Goal: Transaction & Acquisition: Book appointment/travel/reservation

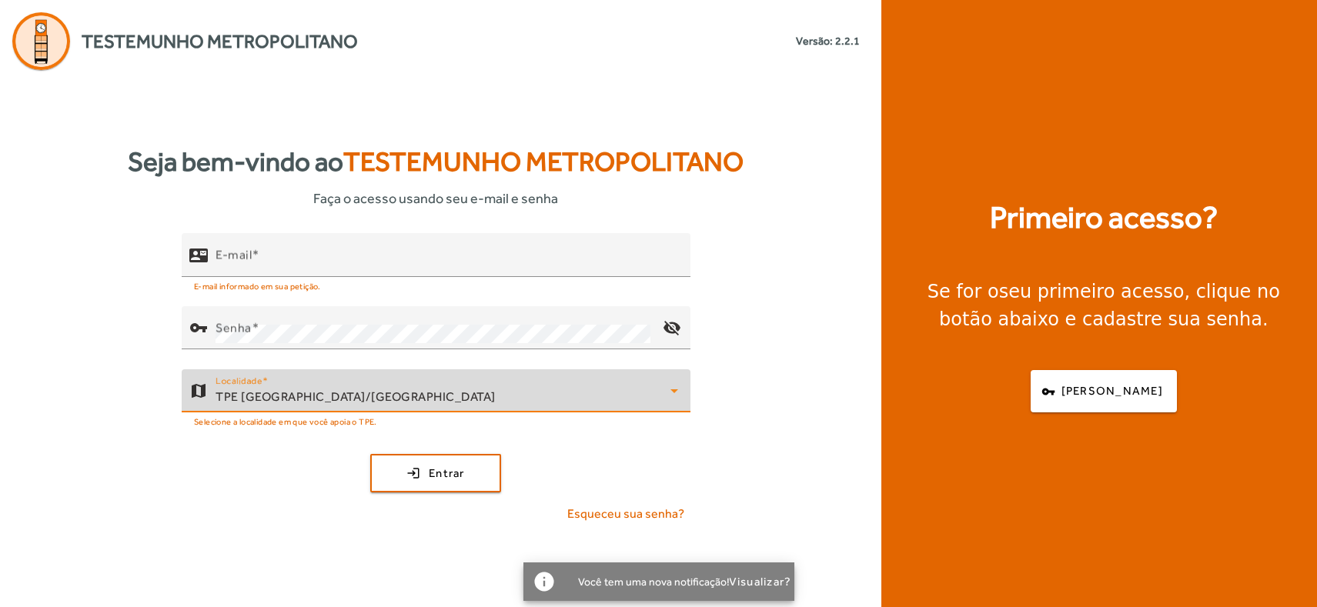
click at [370, 390] on div "TPE [GEOGRAPHIC_DATA]/[GEOGRAPHIC_DATA]" at bounding box center [443, 397] width 455 height 18
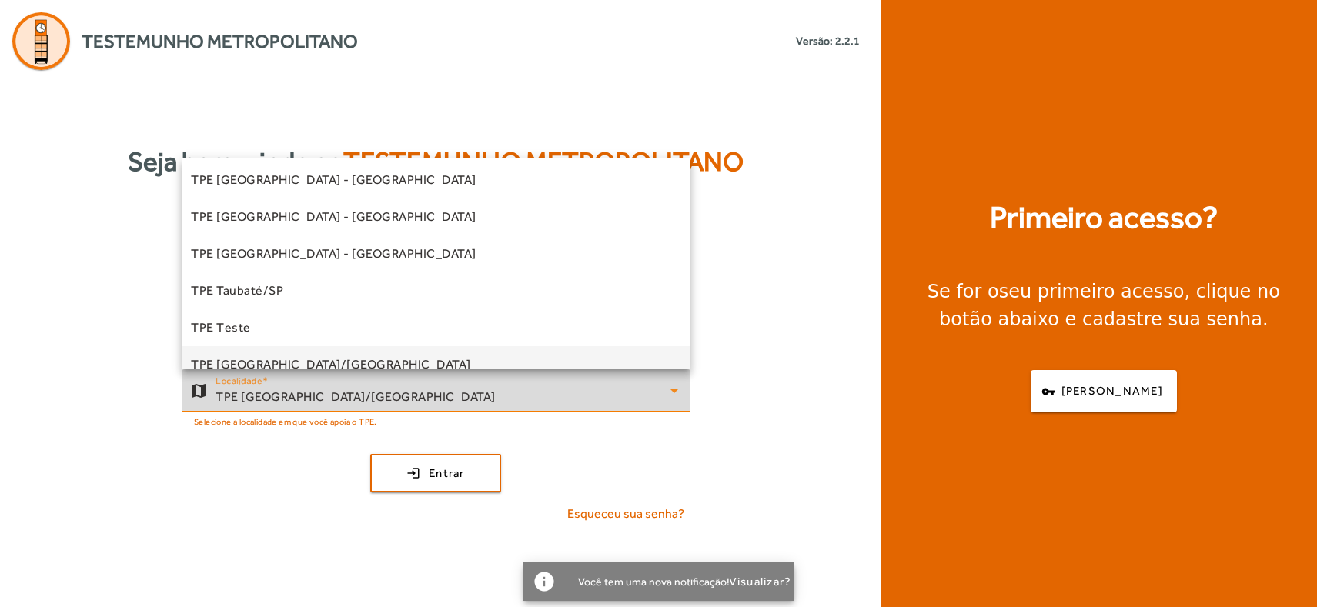
scroll to position [429, 0]
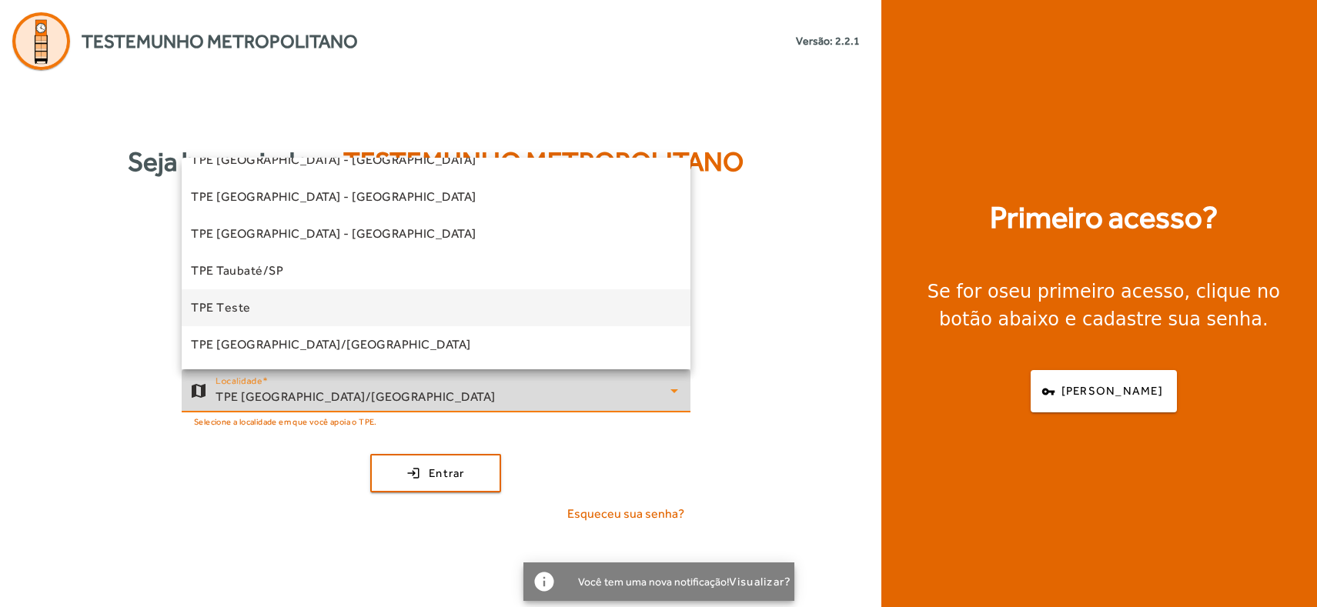
click at [242, 306] on span "TPE Teste" at bounding box center [221, 308] width 60 height 18
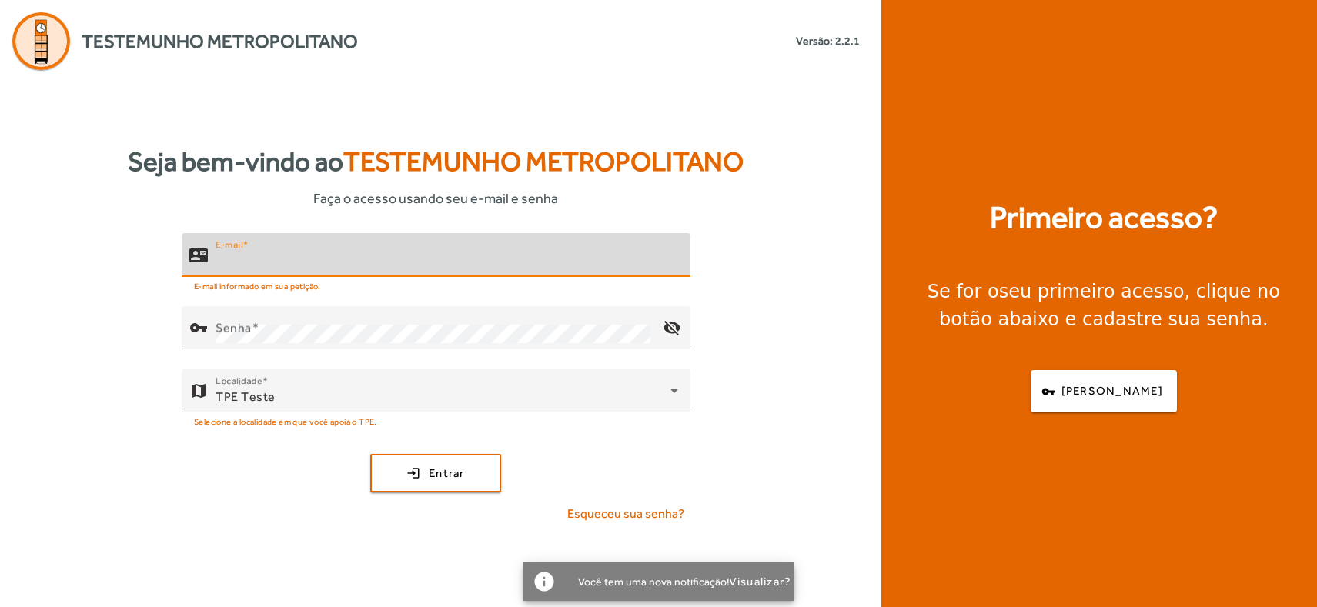
click at [281, 263] on input "E-mail" at bounding box center [447, 261] width 463 height 18
type input "**********"
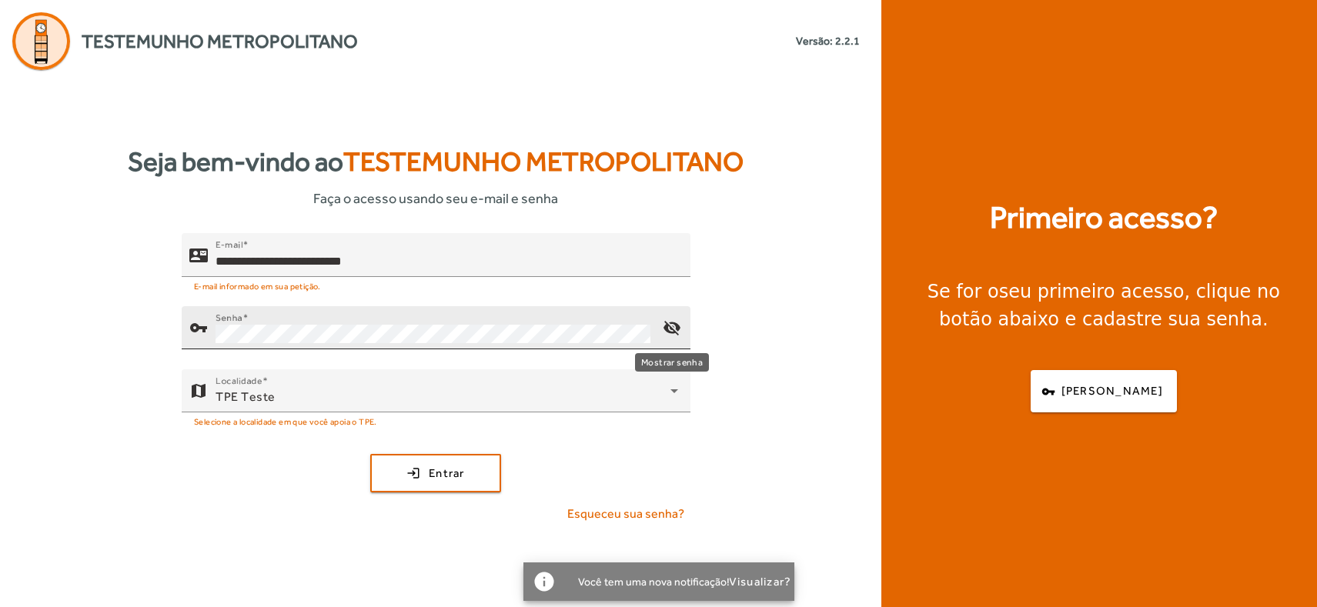
click at [675, 326] on mat-icon "visibility_off" at bounding box center [672, 327] width 37 height 37
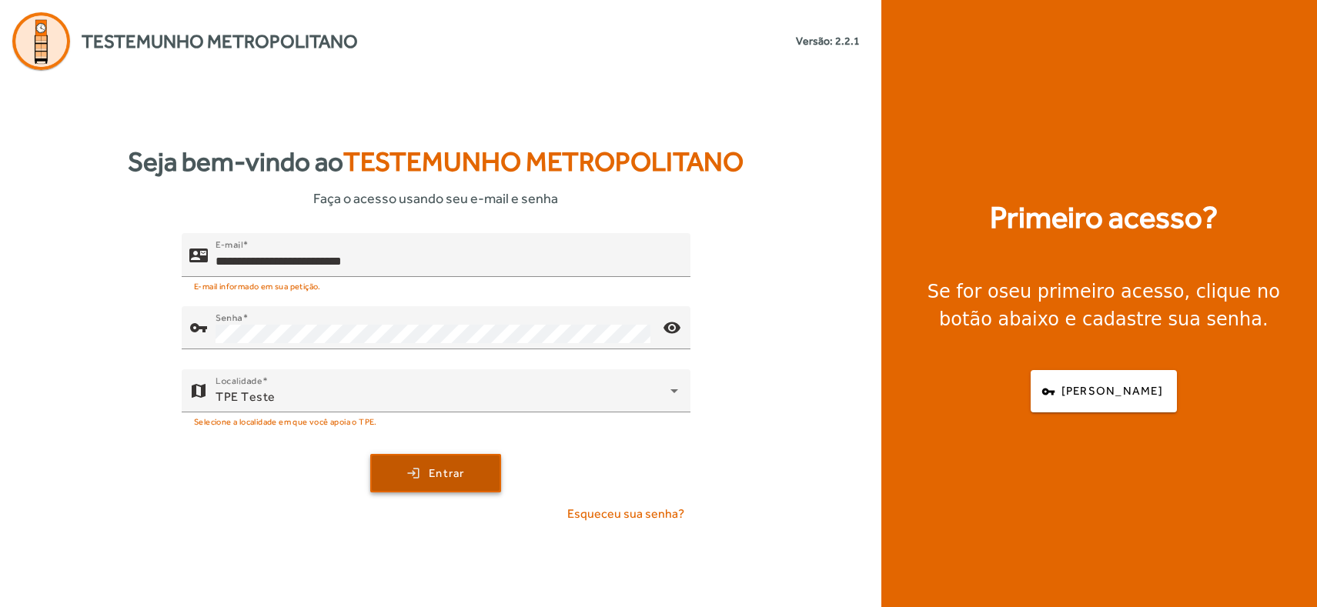
click at [426, 469] on span "submit" at bounding box center [436, 473] width 128 height 37
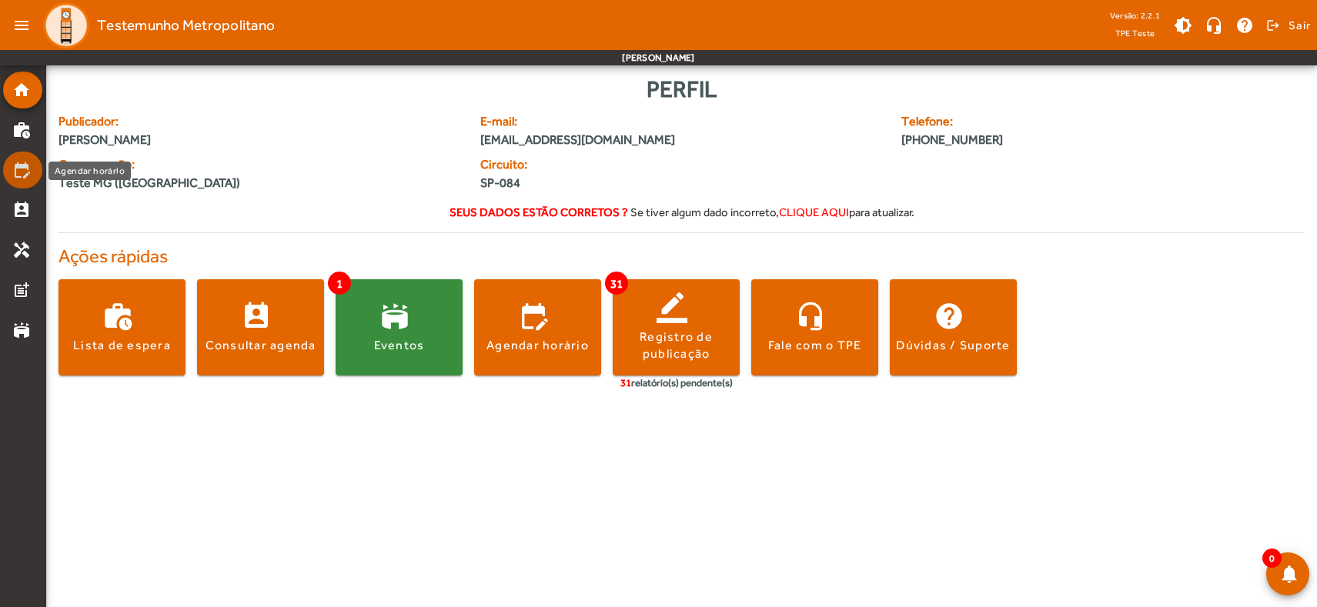
click at [14, 170] on mat-icon "edit_calendar" at bounding box center [21, 170] width 18 height 18
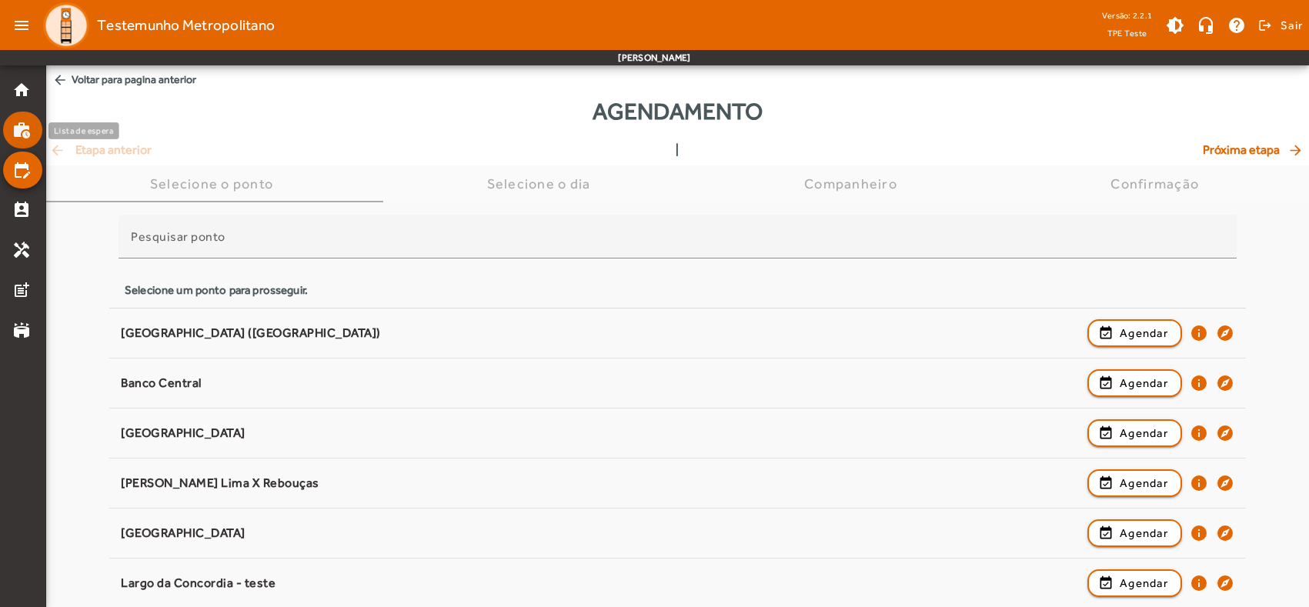
click at [26, 133] on mat-icon "work_history" at bounding box center [21, 130] width 18 height 18
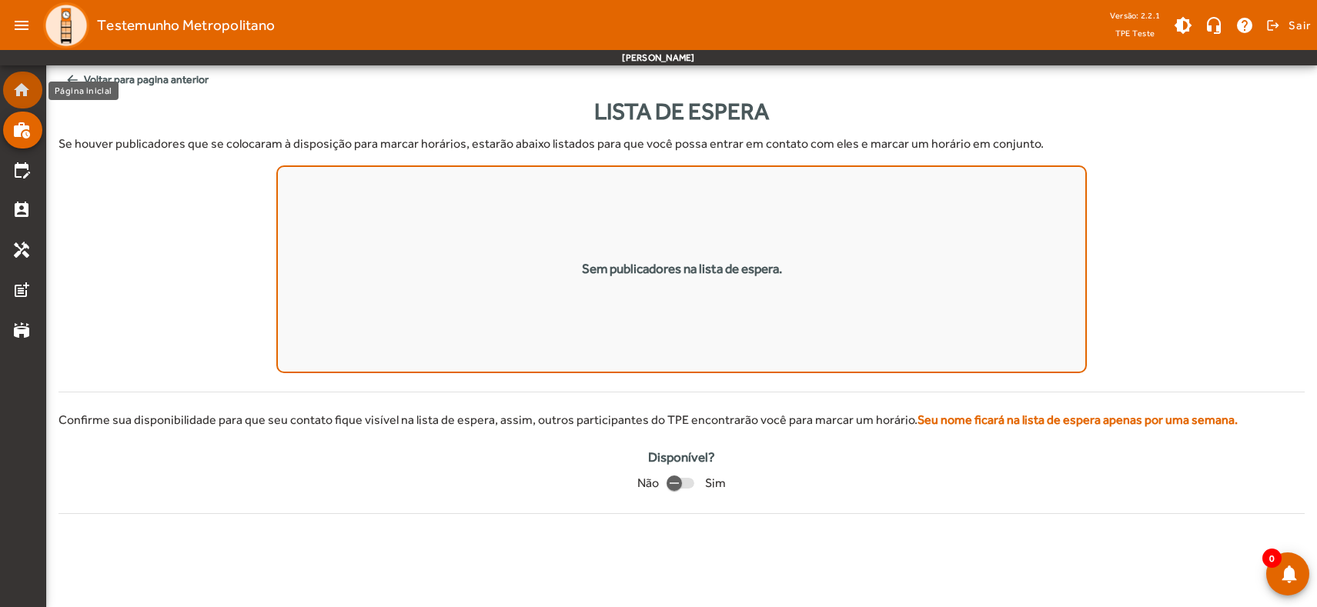
click at [29, 84] on mat-icon "home" at bounding box center [21, 90] width 18 height 18
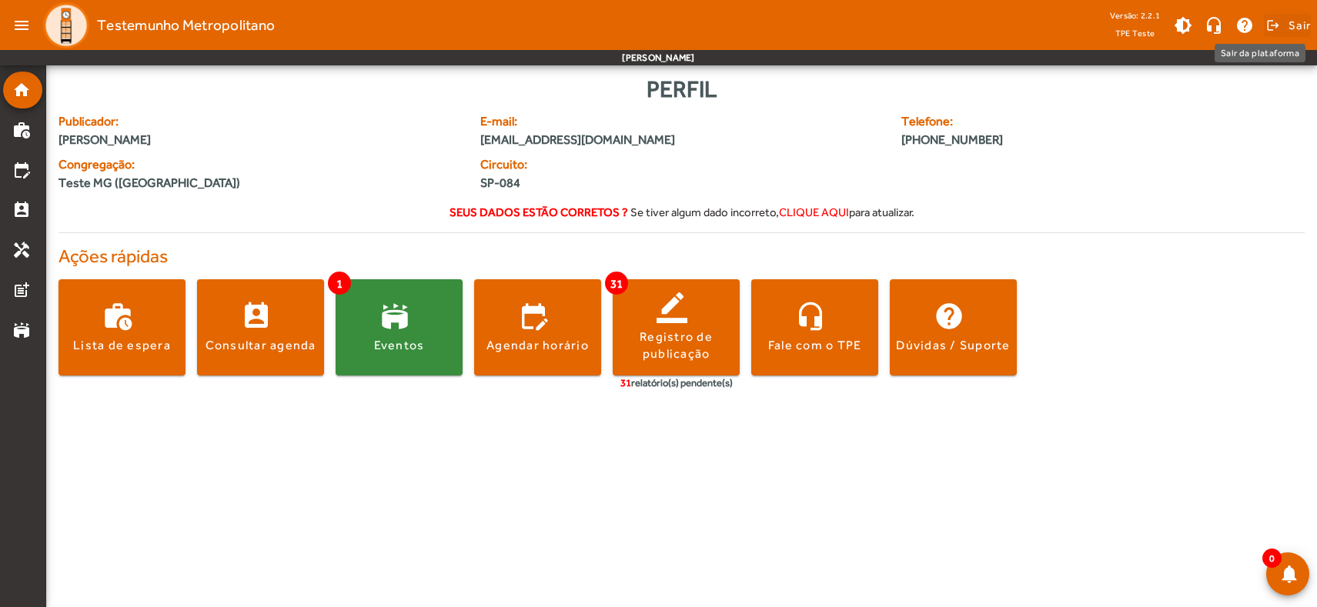
click at [1278, 30] on span at bounding box center [1287, 25] width 47 height 37
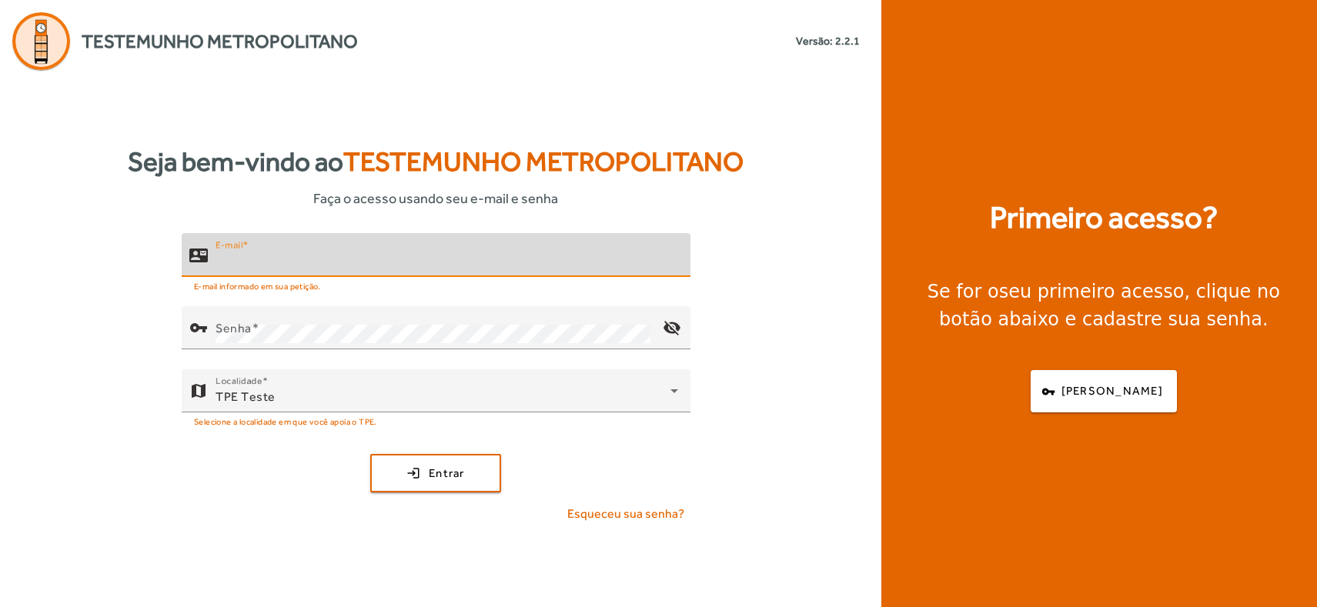
click at [463, 258] on input "E-mail" at bounding box center [447, 261] width 463 height 18
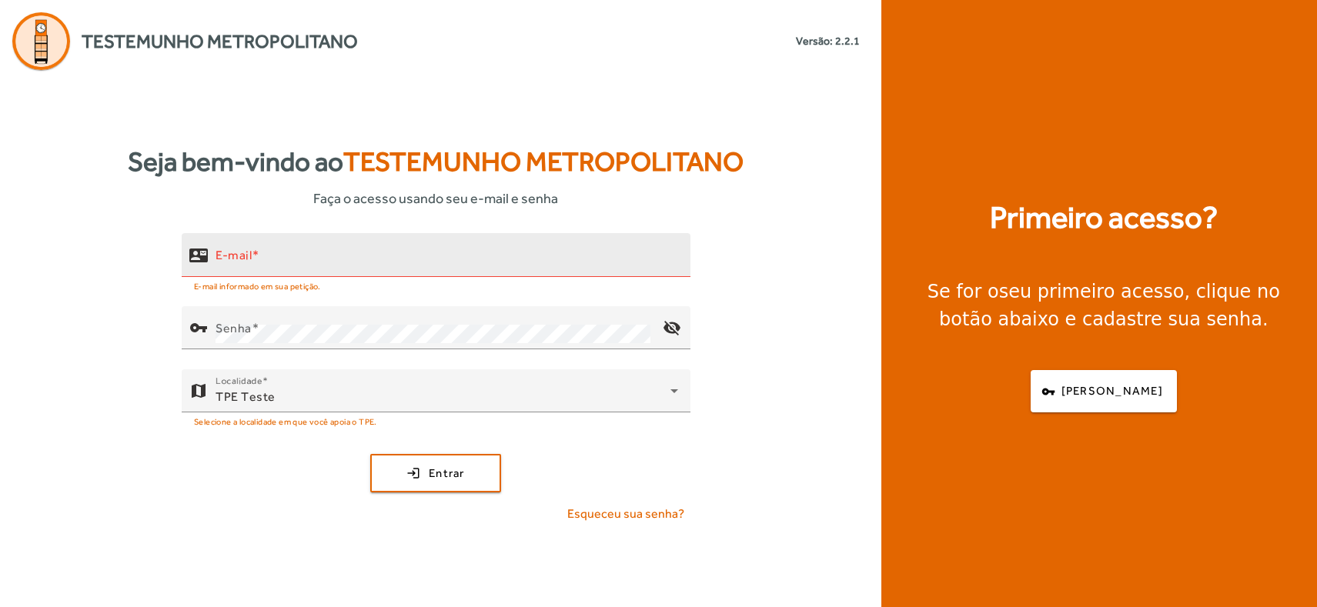
click at [351, 249] on div "E-mail" at bounding box center [447, 255] width 463 height 44
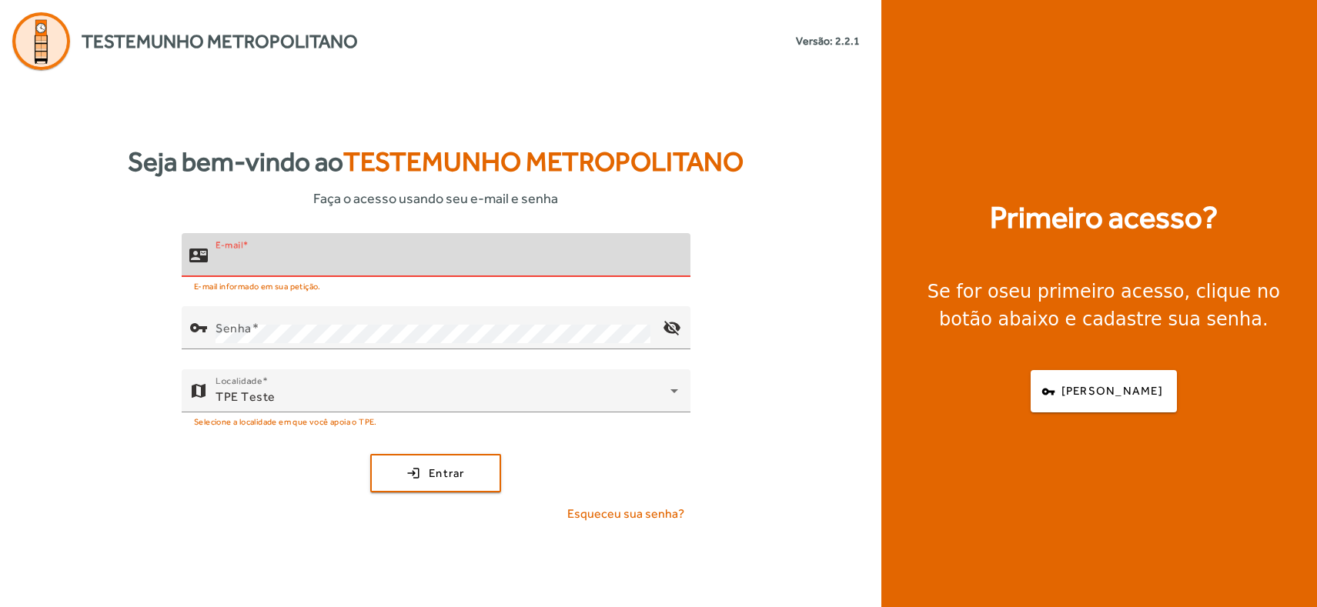
paste input "**********"
type input "**********"
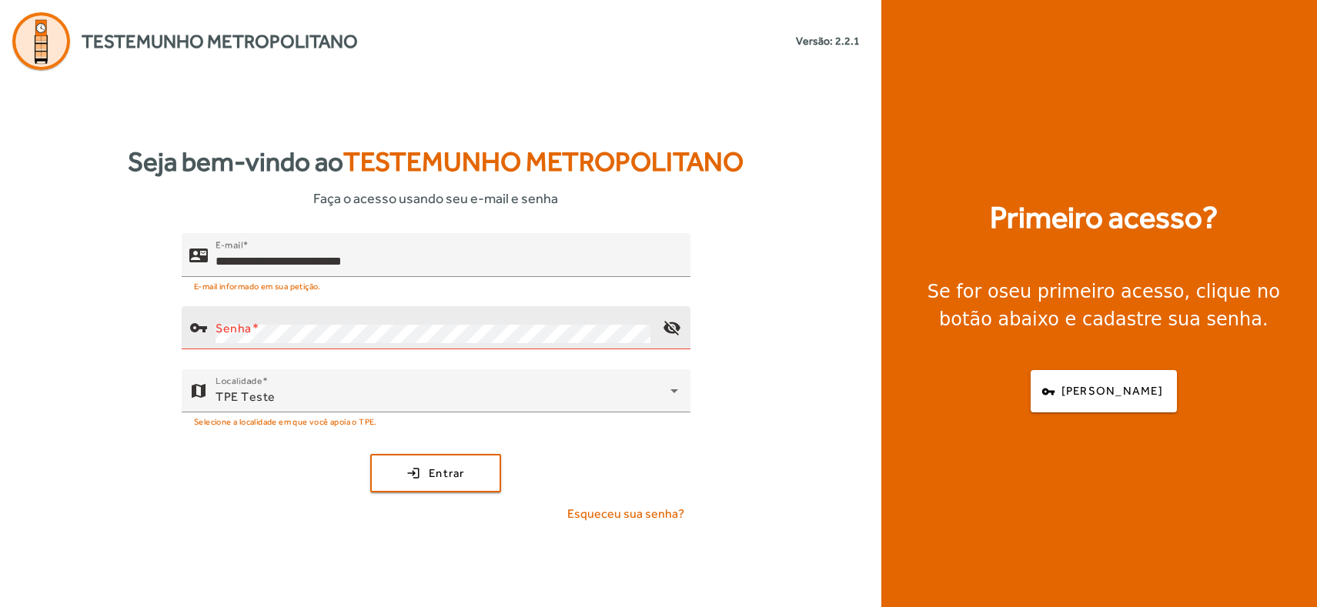
click at [292, 346] on div "Senha" at bounding box center [433, 327] width 435 height 43
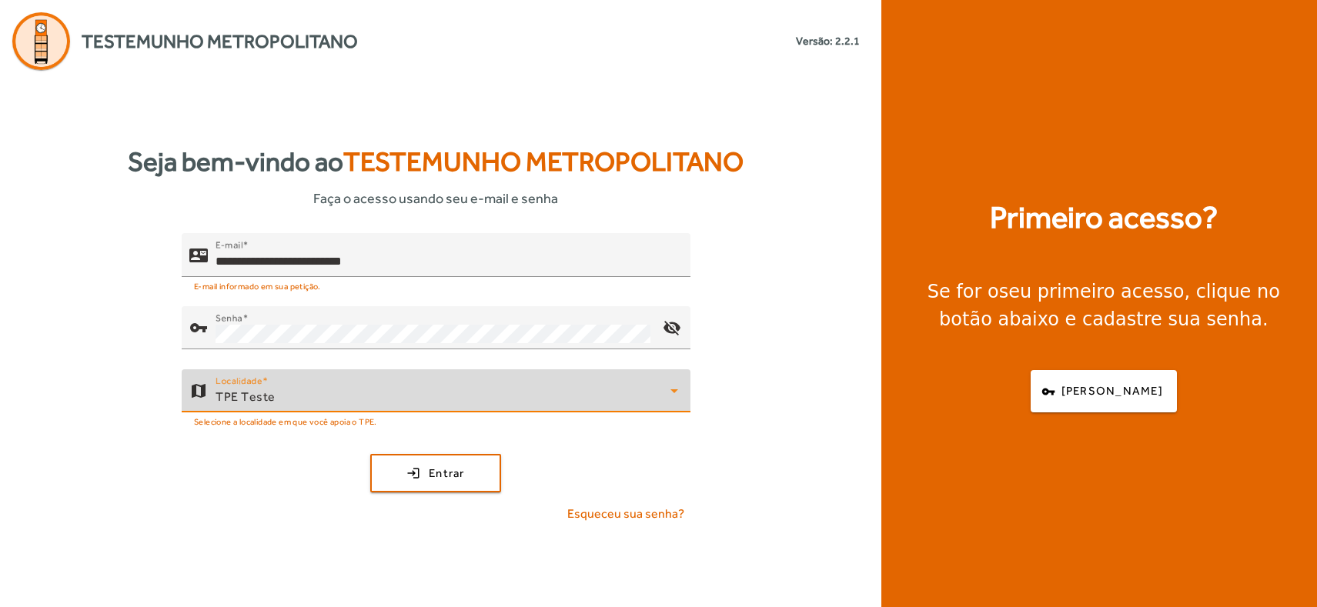
click at [244, 401] on span "TPE Teste" at bounding box center [246, 397] width 60 height 15
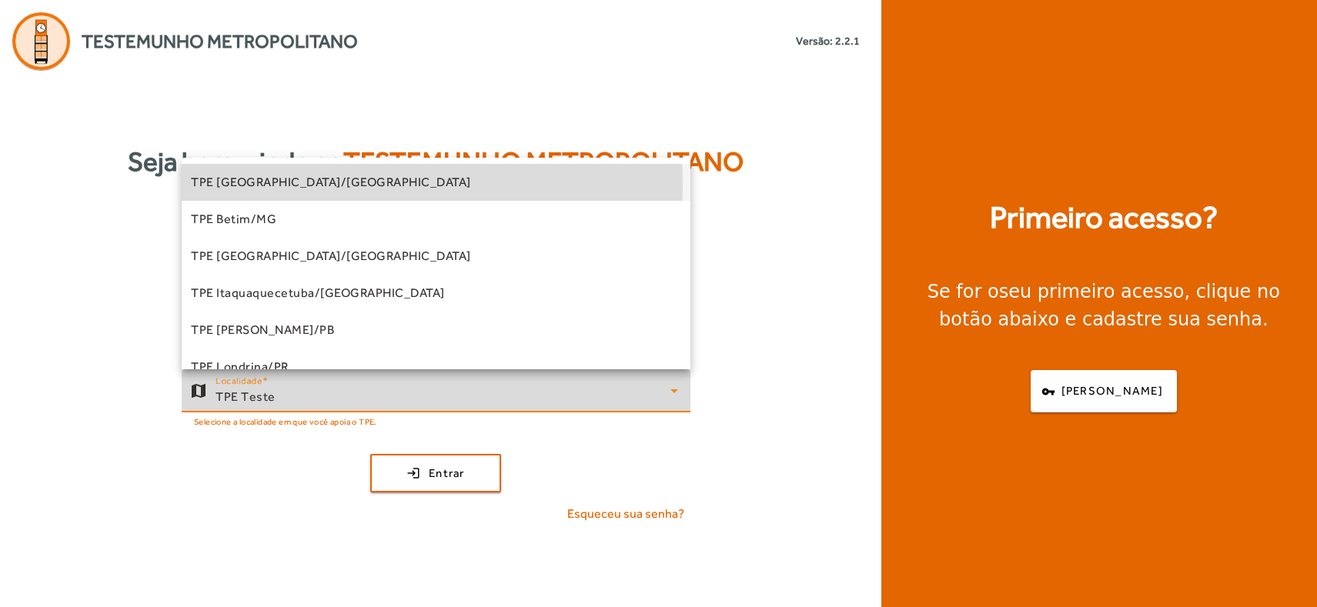
click at [309, 185] on span "TPE [GEOGRAPHIC_DATA]/[GEOGRAPHIC_DATA]" at bounding box center [331, 182] width 280 height 18
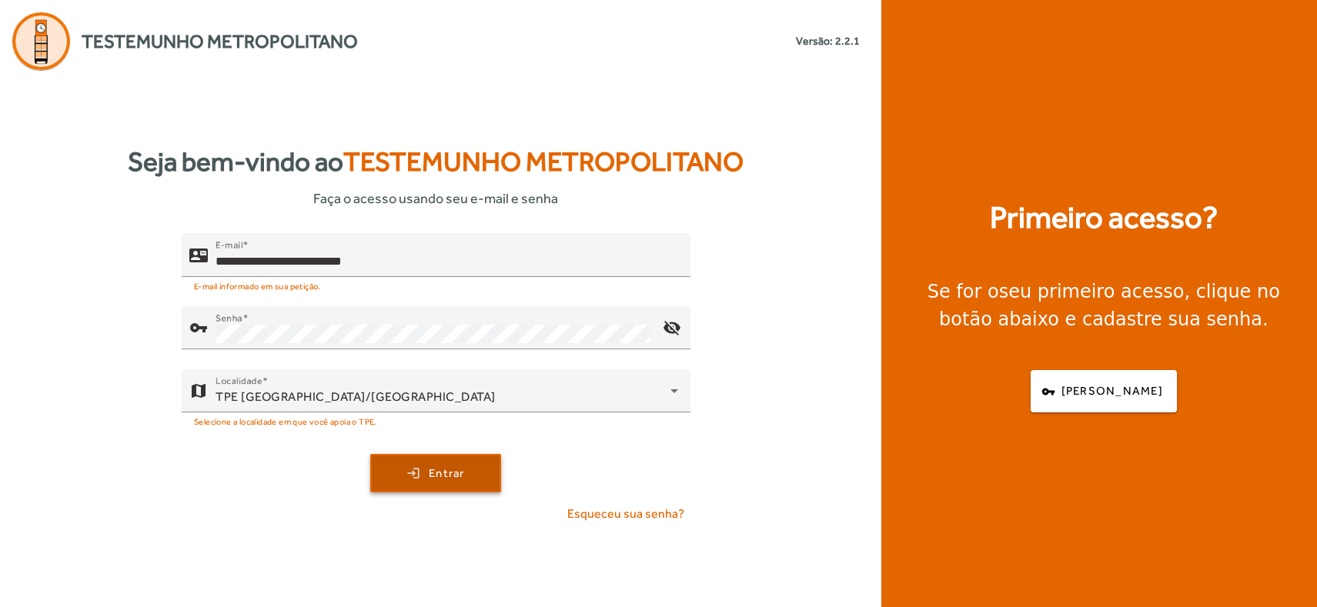
click at [458, 482] on span "submit" at bounding box center [436, 473] width 128 height 37
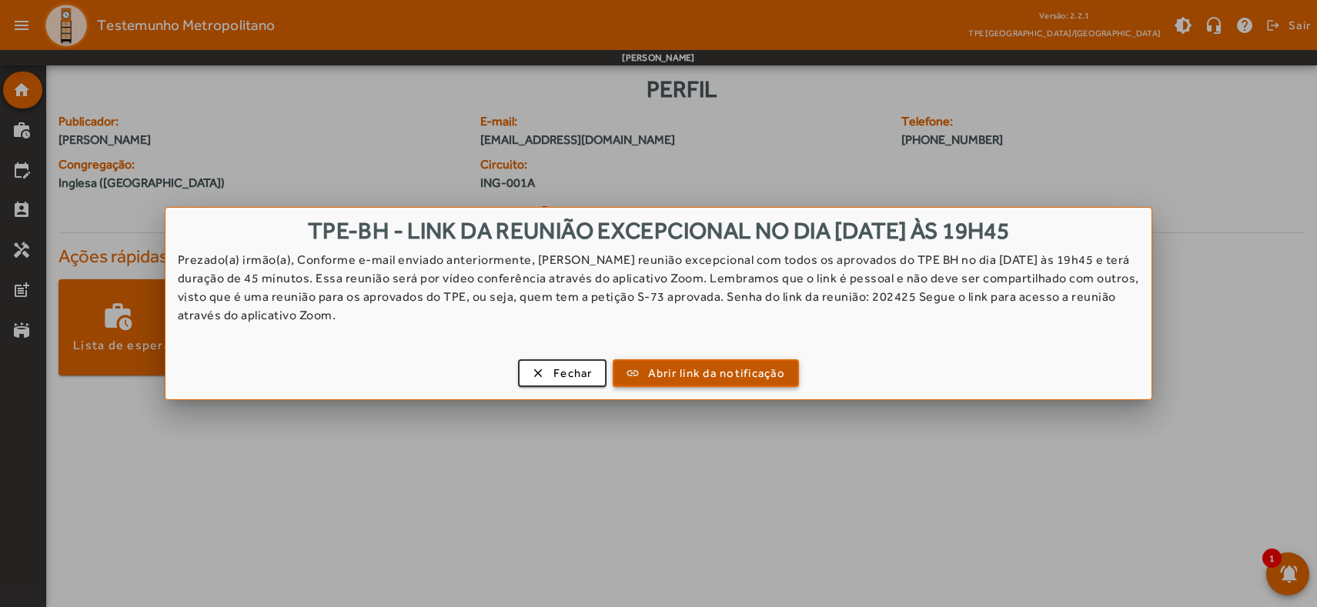
click at [682, 384] on span "button" at bounding box center [705, 373] width 183 height 37
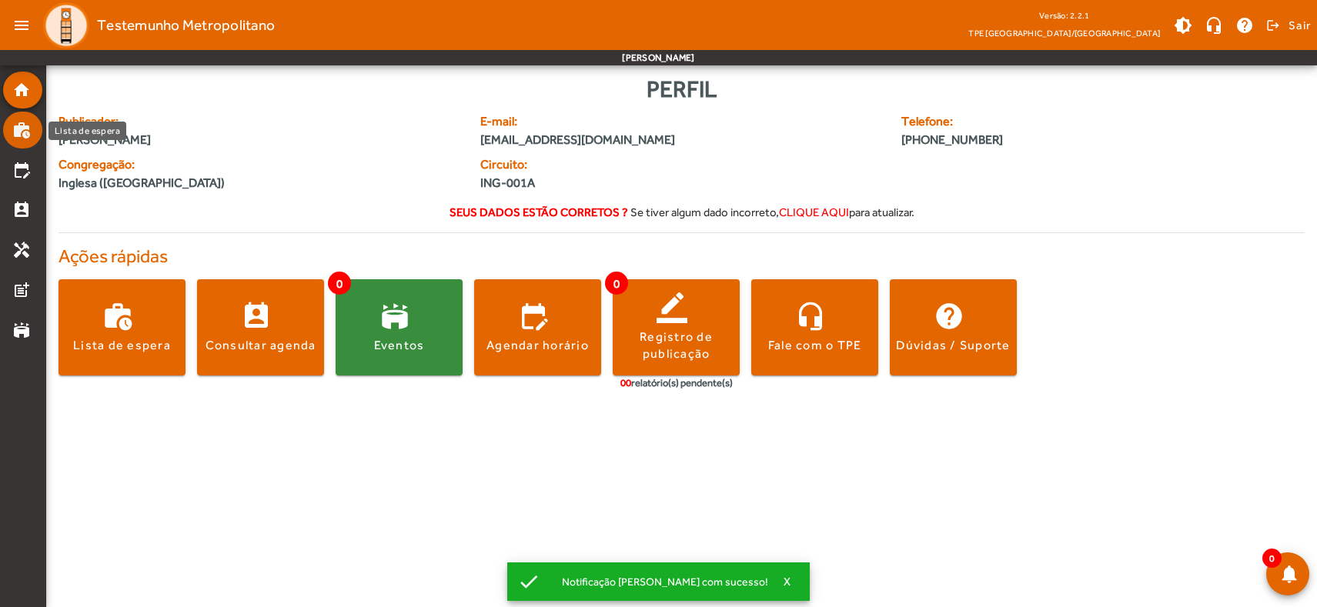
click at [30, 135] on mat-icon "work_history" at bounding box center [21, 130] width 18 height 18
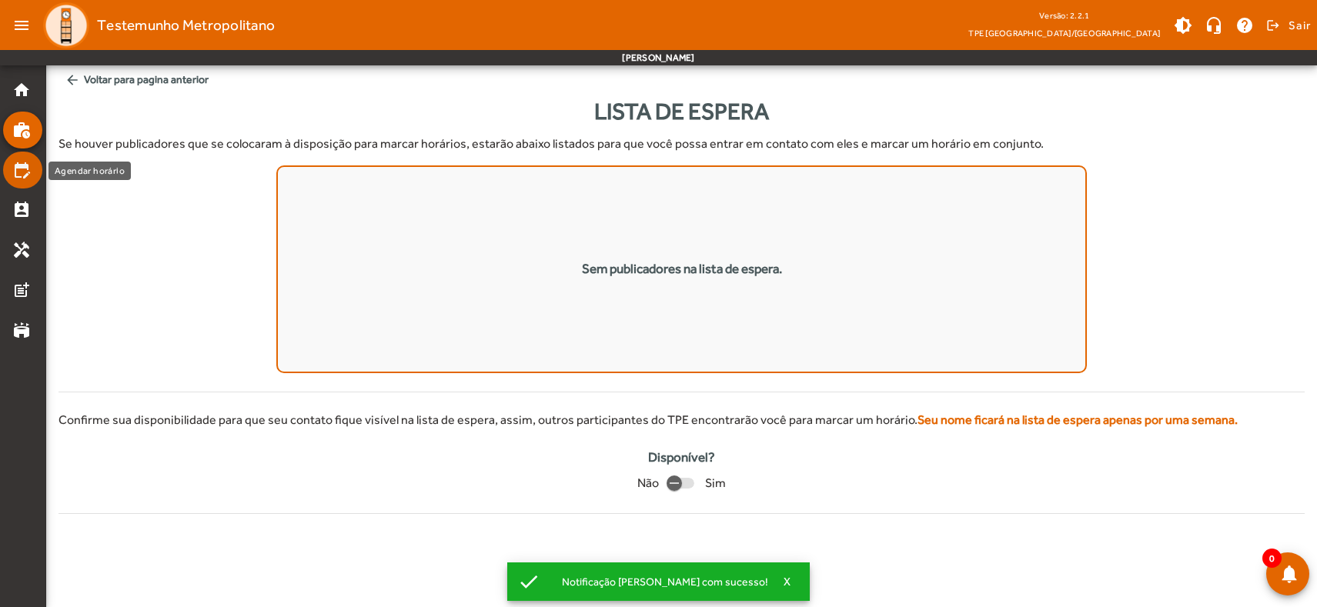
click at [35, 174] on link "edit_calendar" at bounding box center [27, 170] width 30 height 18
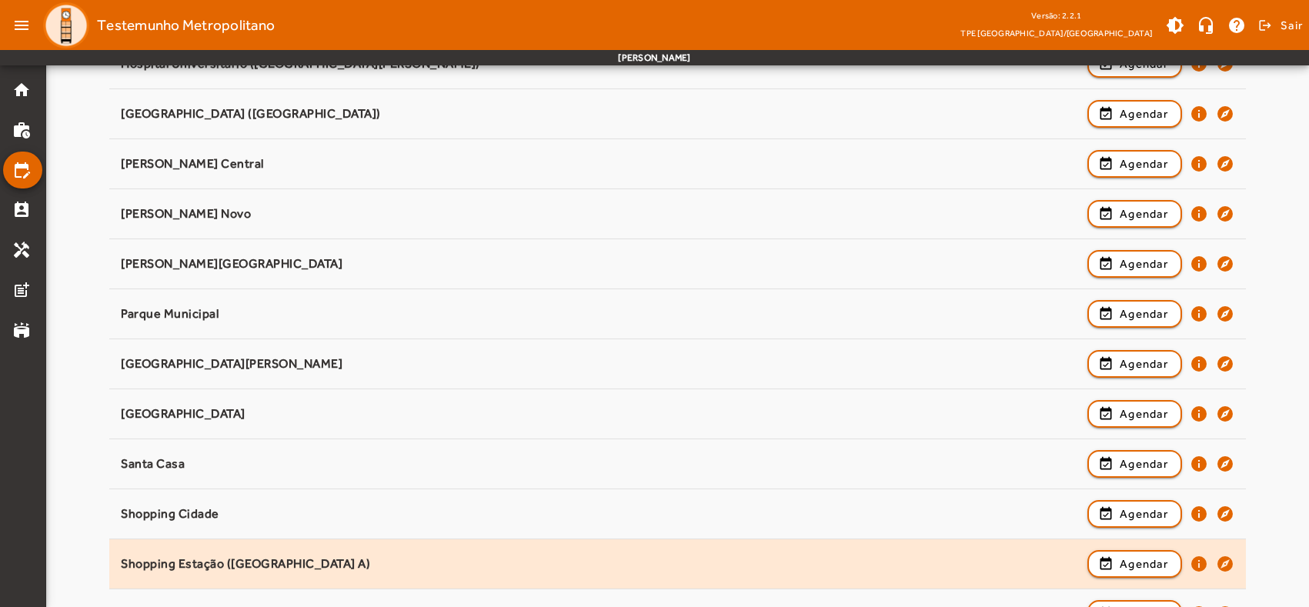
scroll to position [798, 0]
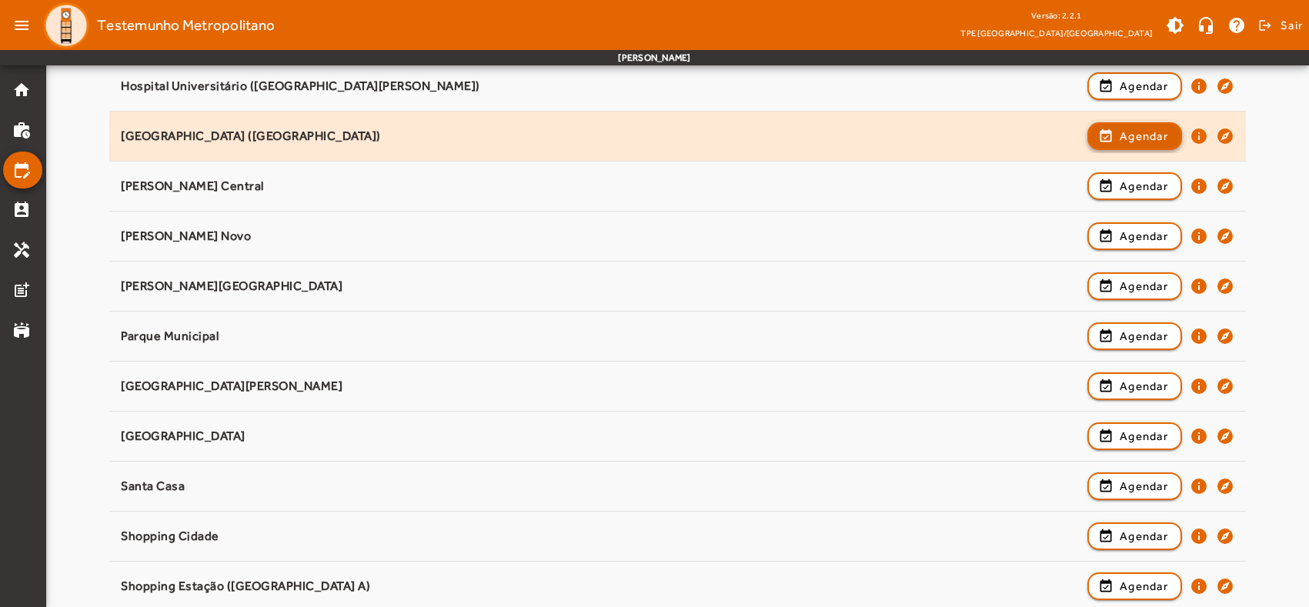
click at [1132, 129] on span "Agendar" at bounding box center [1144, 136] width 48 height 18
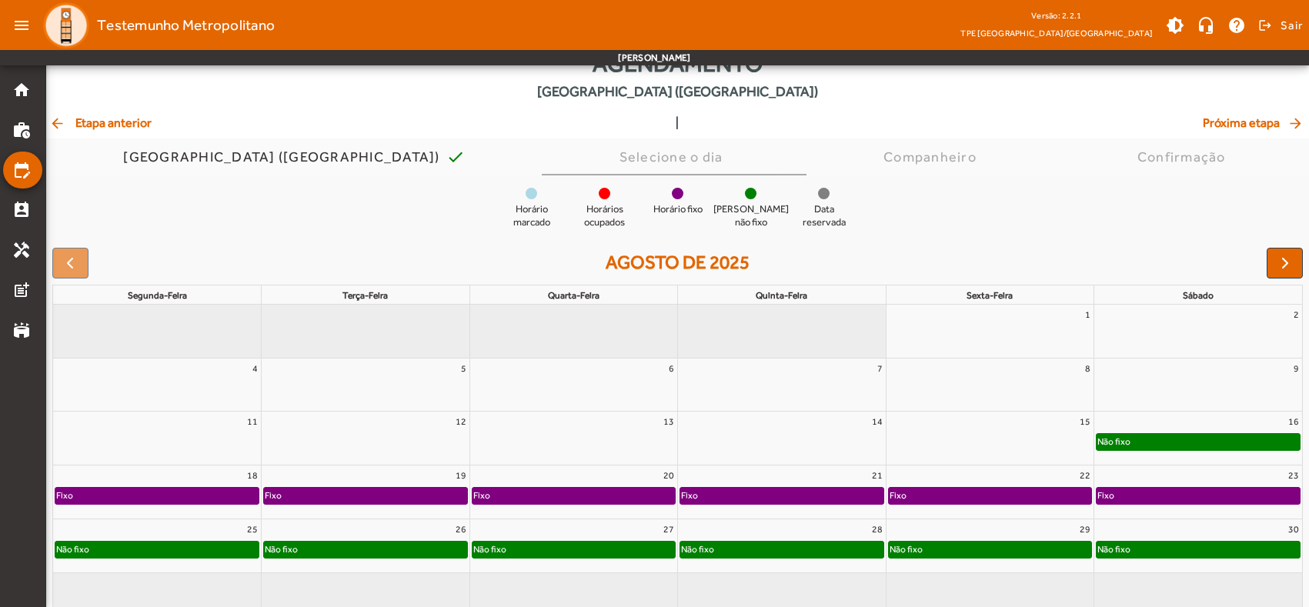
scroll to position [75, 0]
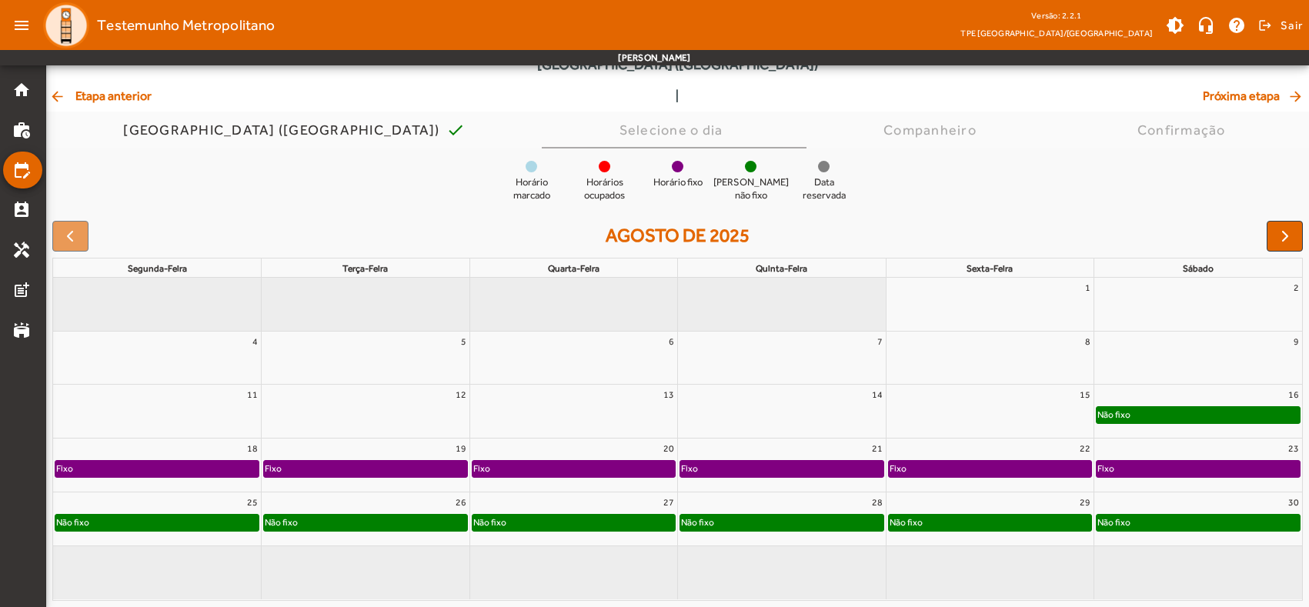
click at [238, 520] on div "Não fixo" at bounding box center [156, 522] width 203 height 15
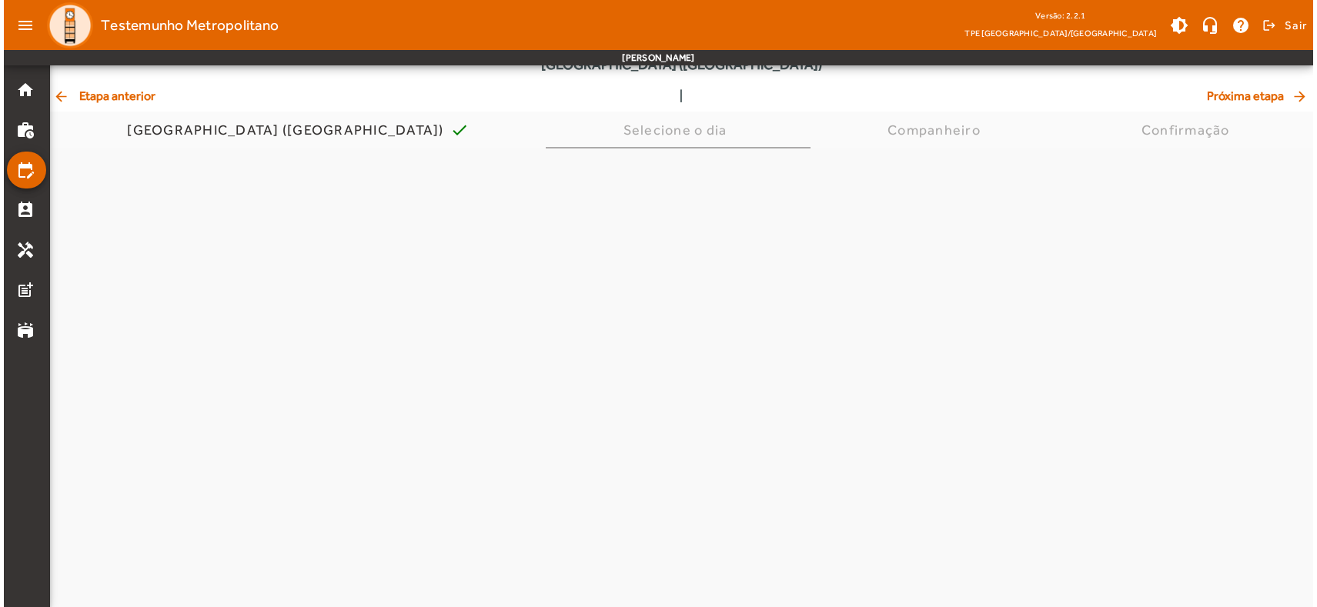
scroll to position [0, 0]
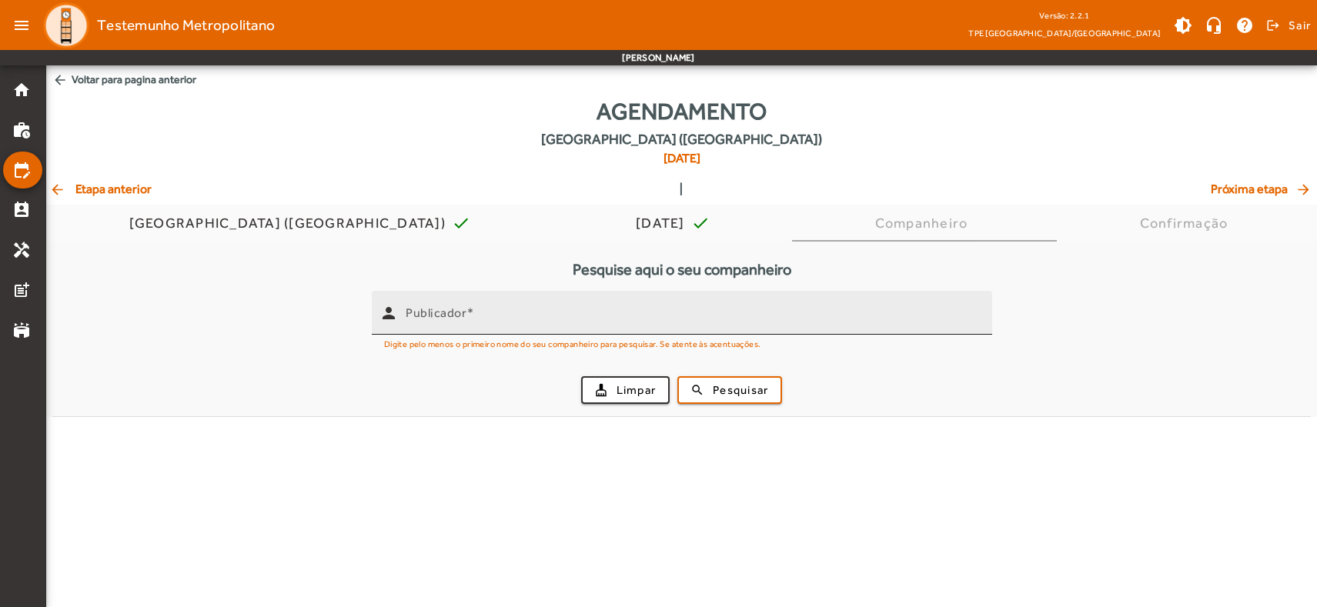
click at [476, 314] on input "Publicador" at bounding box center [693, 319] width 574 height 18
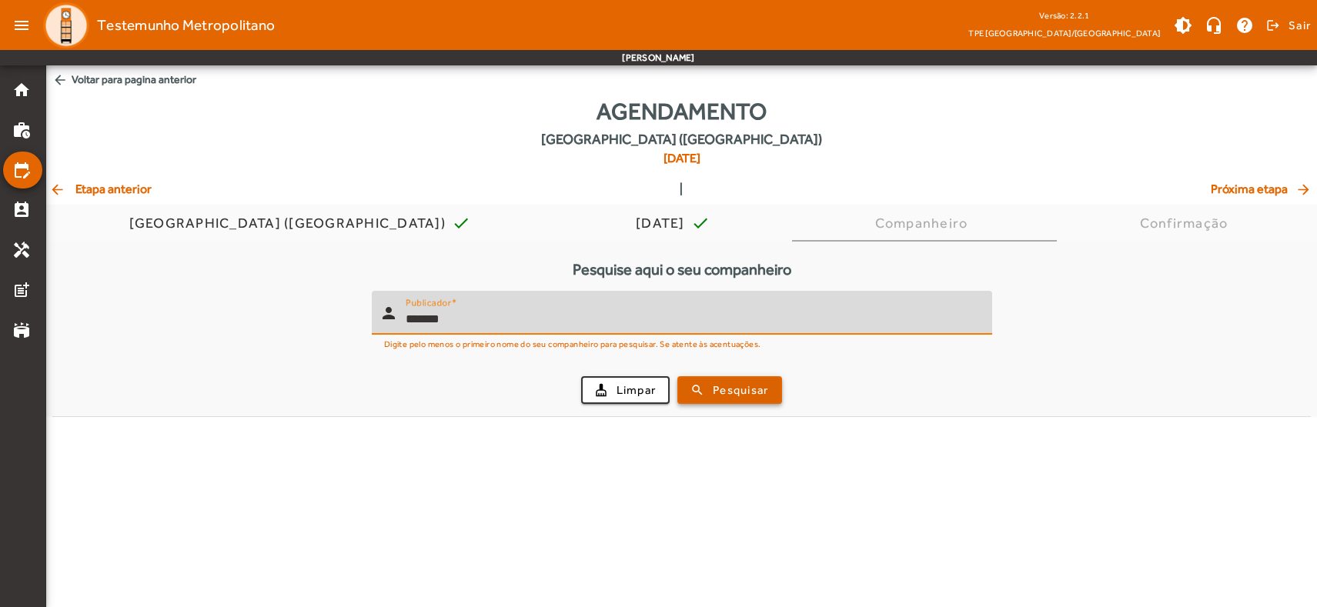
type input "*******"
click at [711, 386] on span "submit" at bounding box center [730, 390] width 102 height 37
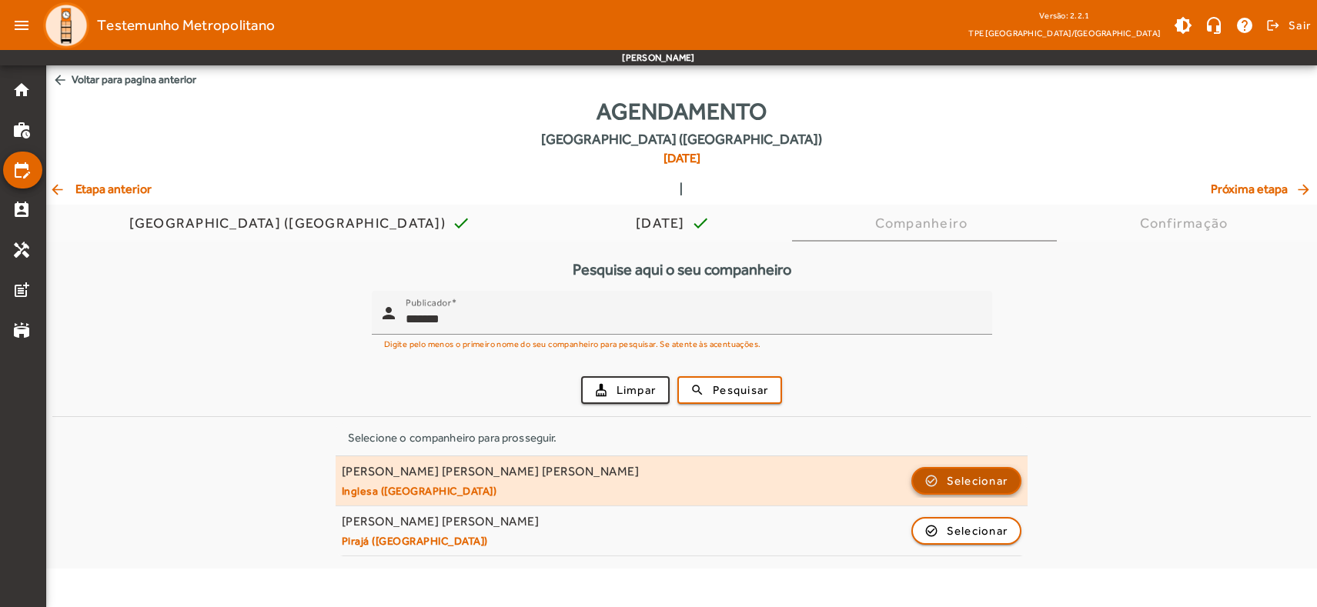
click at [989, 482] on span "Selecionar" at bounding box center [978, 481] width 62 height 18
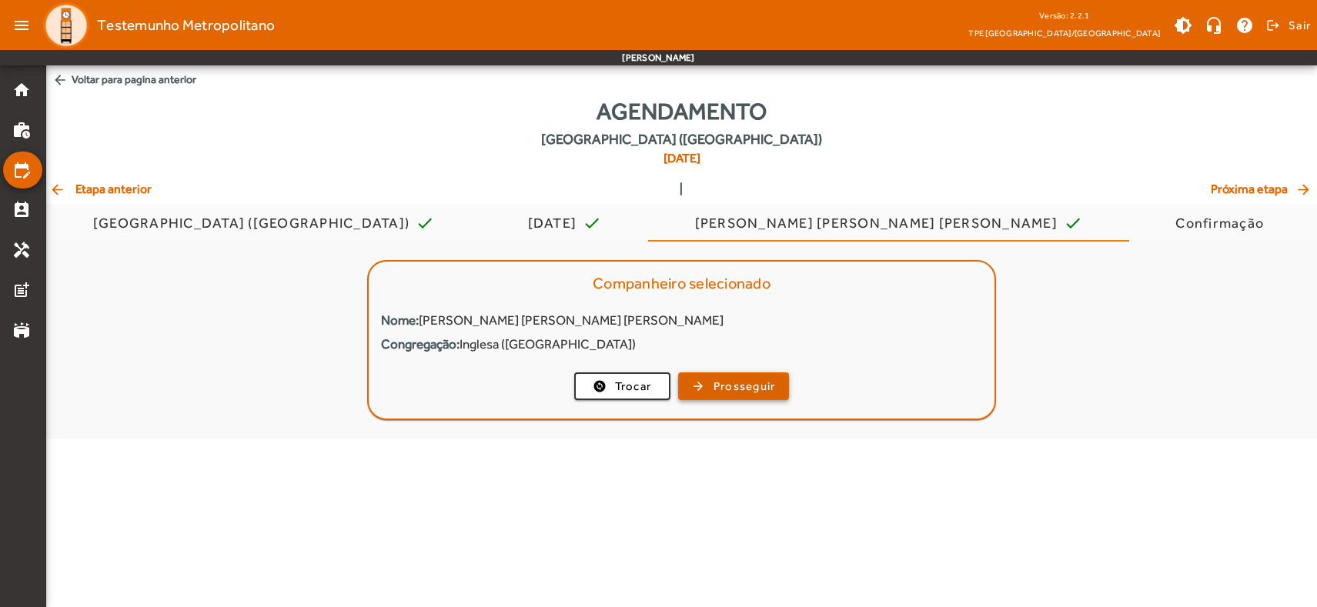
click at [744, 381] on span "Prosseguir" at bounding box center [745, 387] width 62 height 18
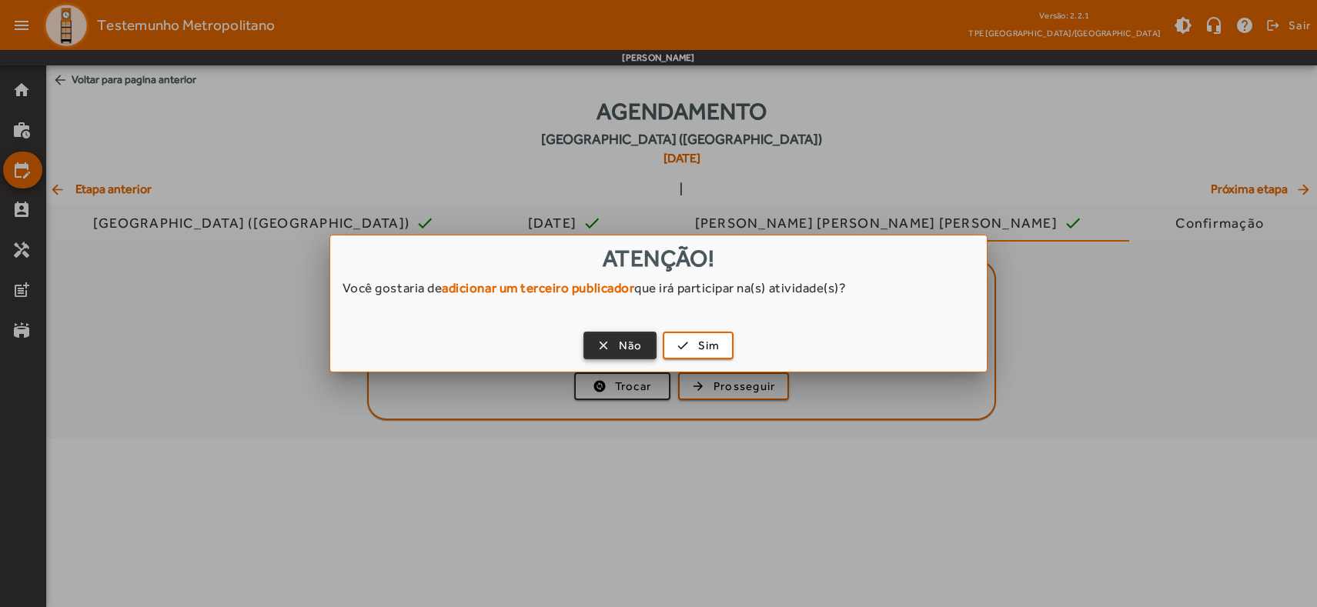
click at [626, 339] on span "Não" at bounding box center [631, 346] width 24 height 18
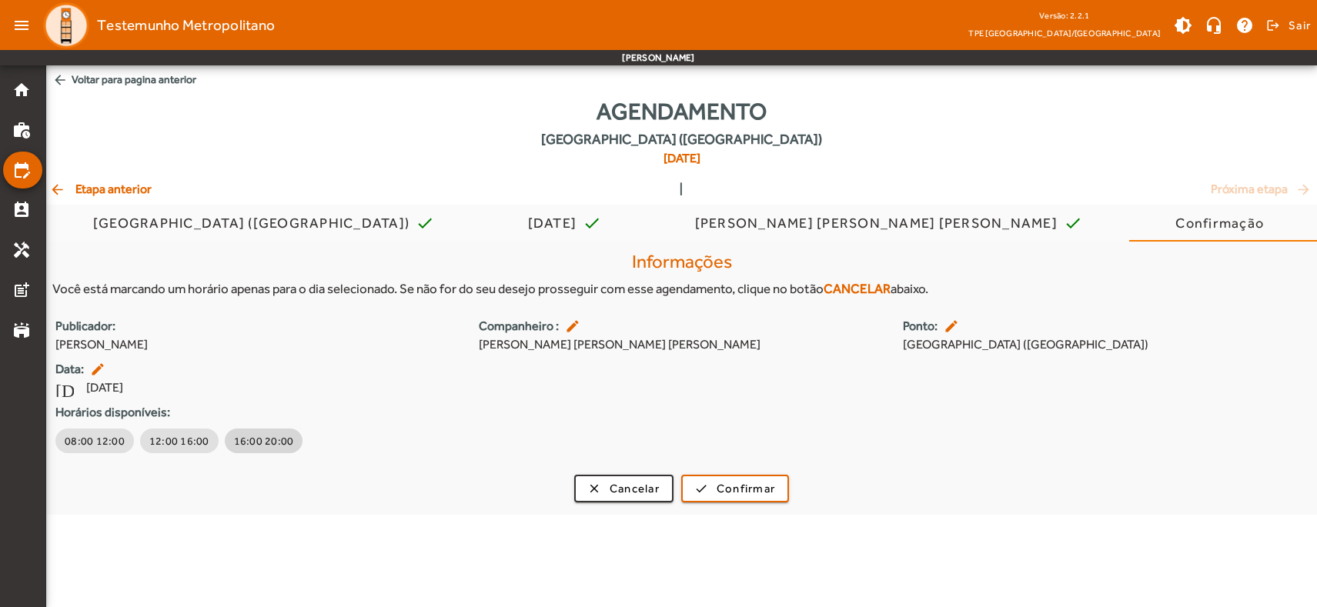
click at [246, 436] on span "16:00 20:00" at bounding box center [264, 440] width 60 height 15
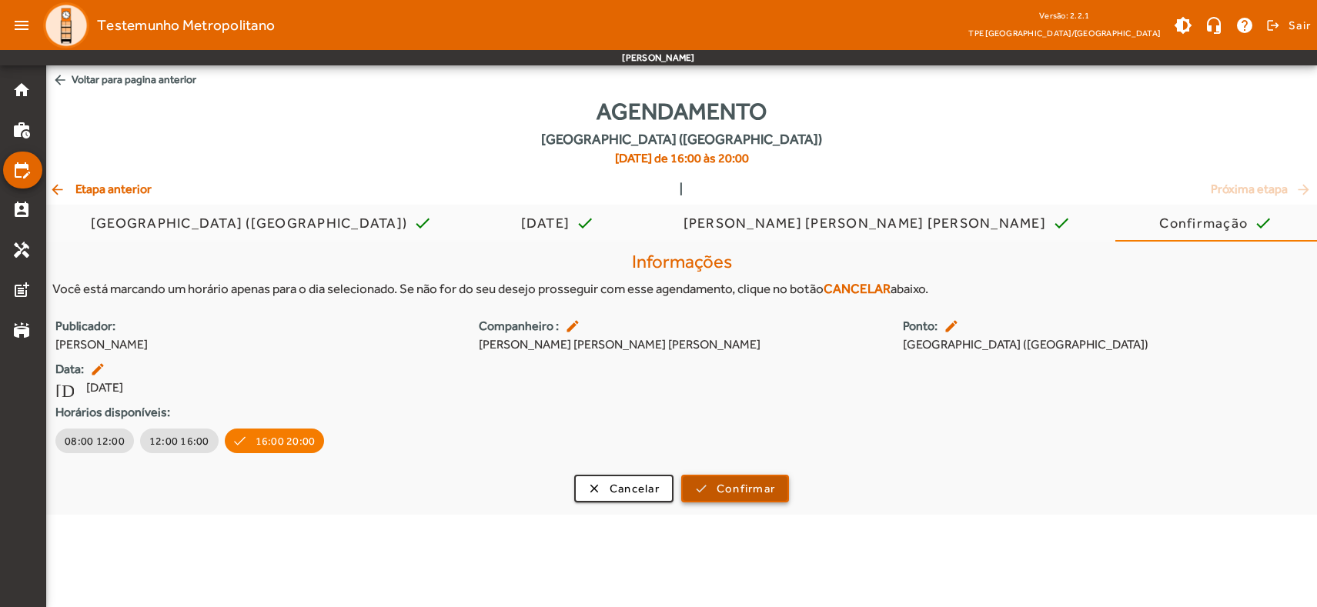
click at [726, 493] on span "Confirmar" at bounding box center [746, 489] width 59 height 18
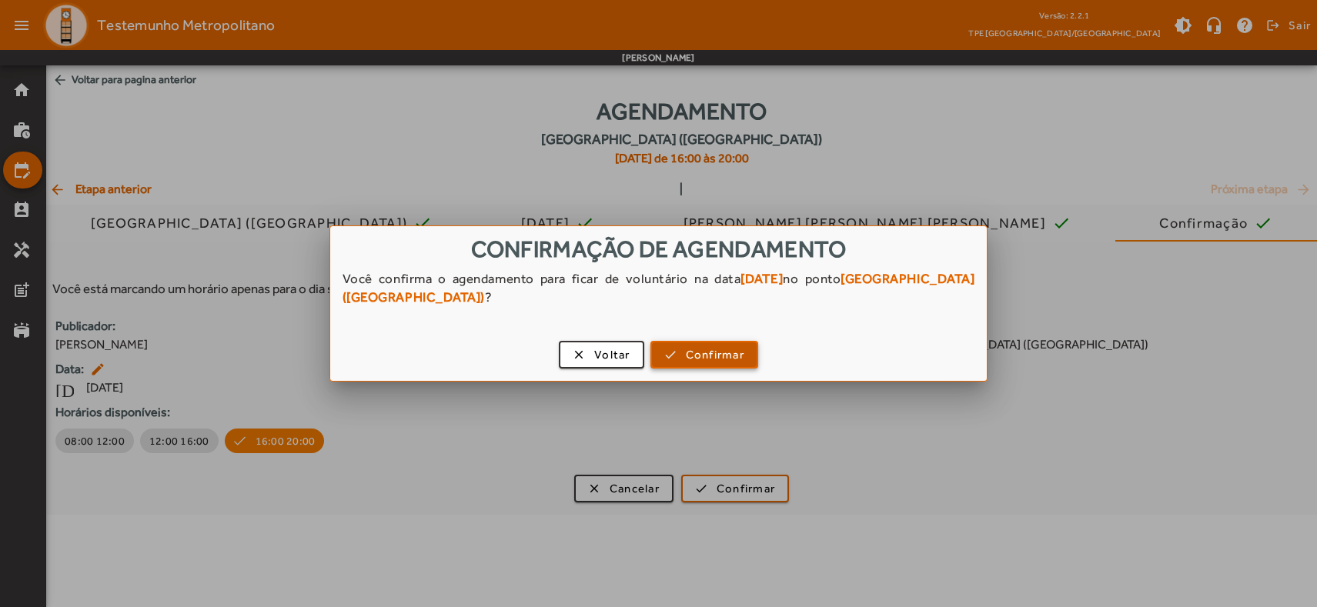
click at [718, 365] on span "button" at bounding box center [704, 354] width 105 height 37
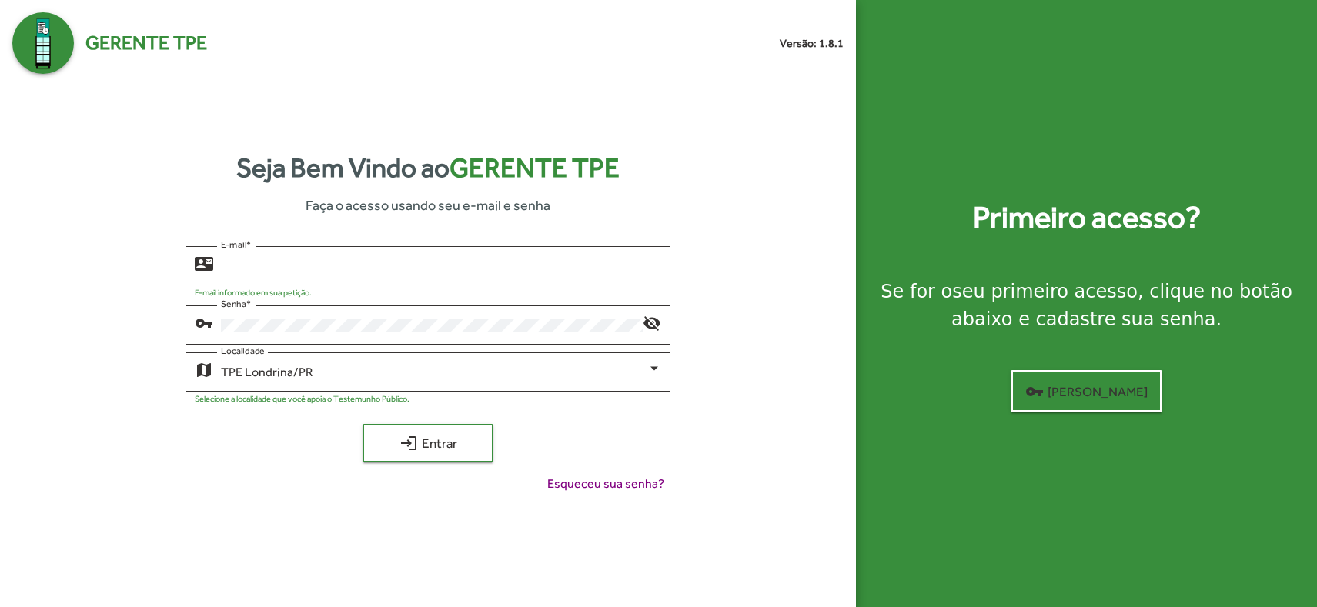
type input "**********"
click at [344, 103] on div "**********" at bounding box center [427, 327] width 831 height 506
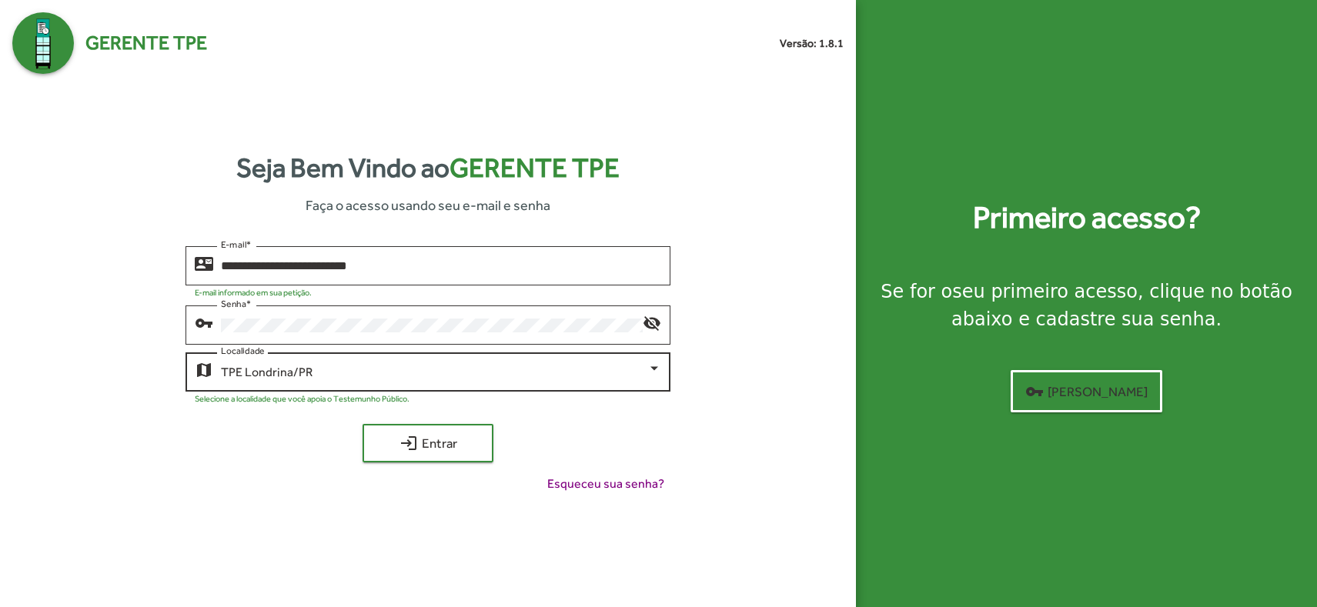
click at [534, 380] on div "TPE Londrina/PR Localidade" at bounding box center [441, 370] width 440 height 42
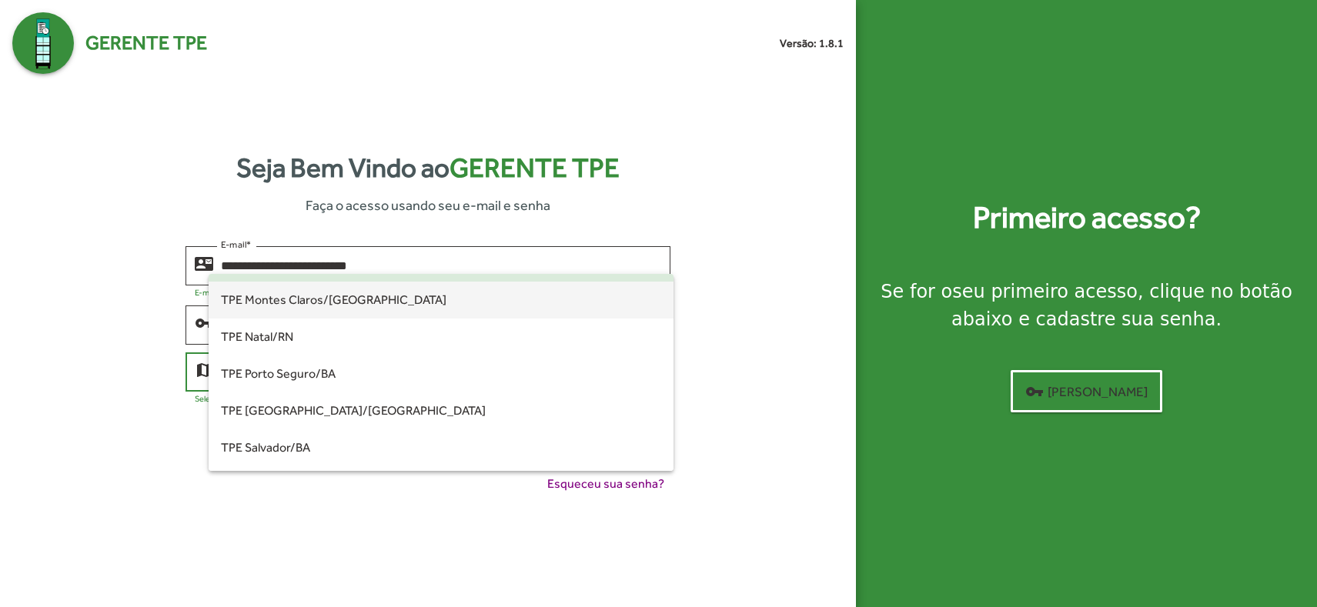
scroll to position [431, 0]
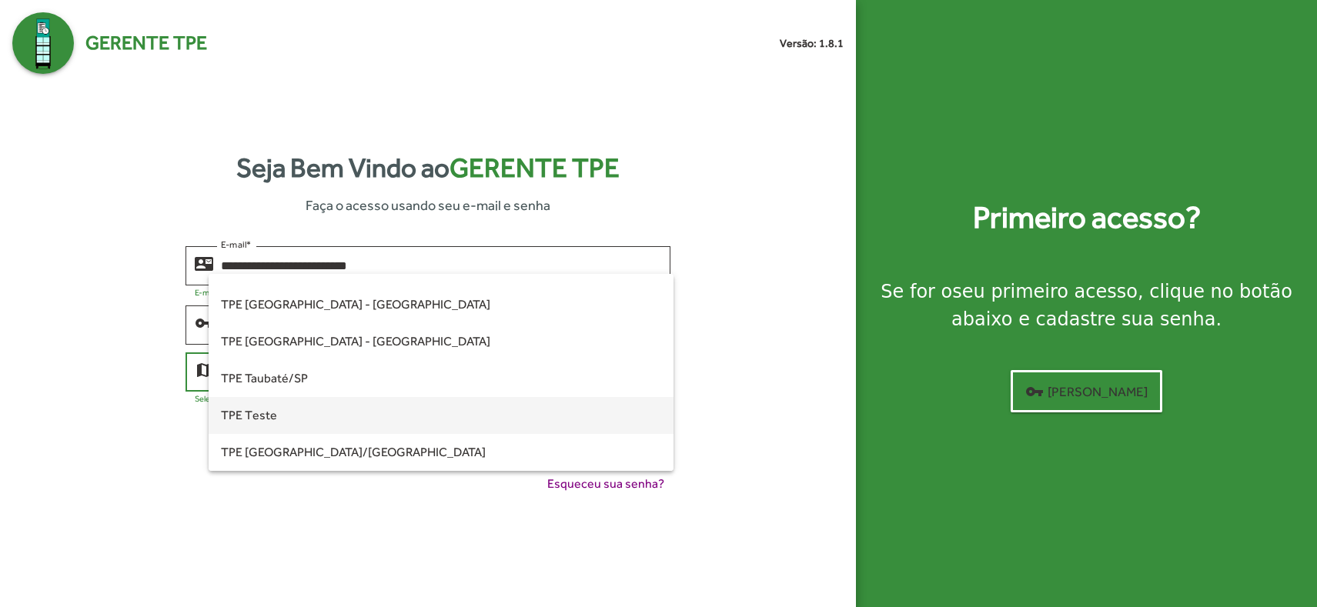
click at [279, 416] on span "TPE Teste" at bounding box center [441, 415] width 440 height 37
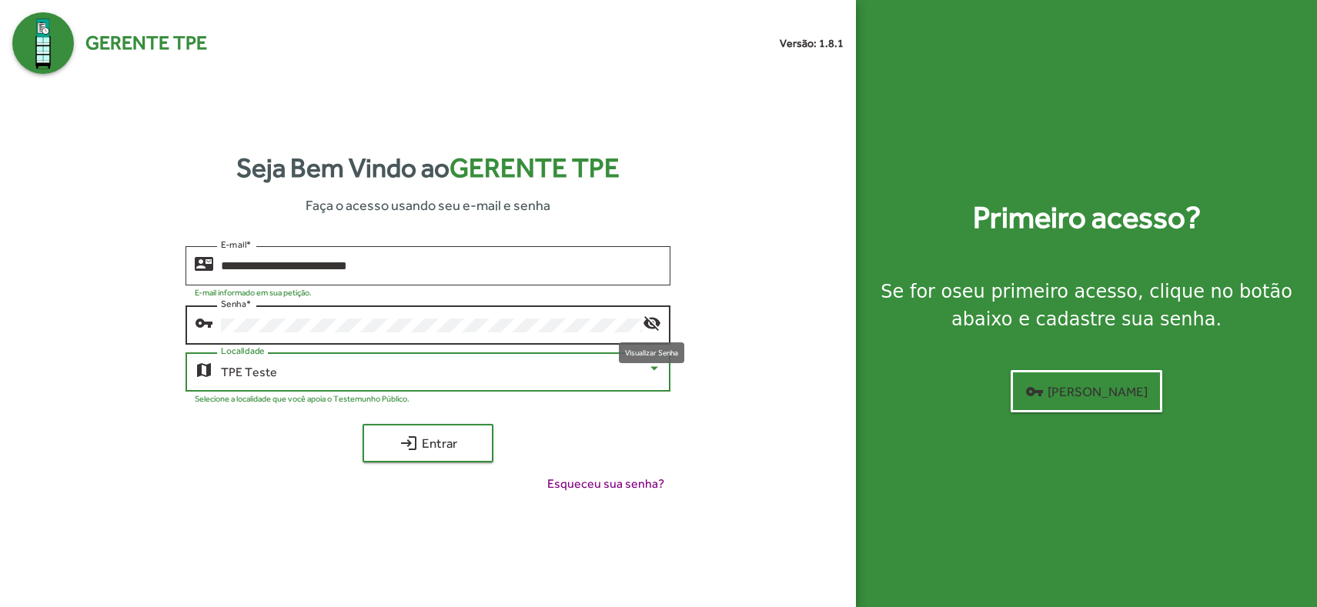
click at [654, 323] on mat-icon "visibility_off" at bounding box center [652, 322] width 18 height 18
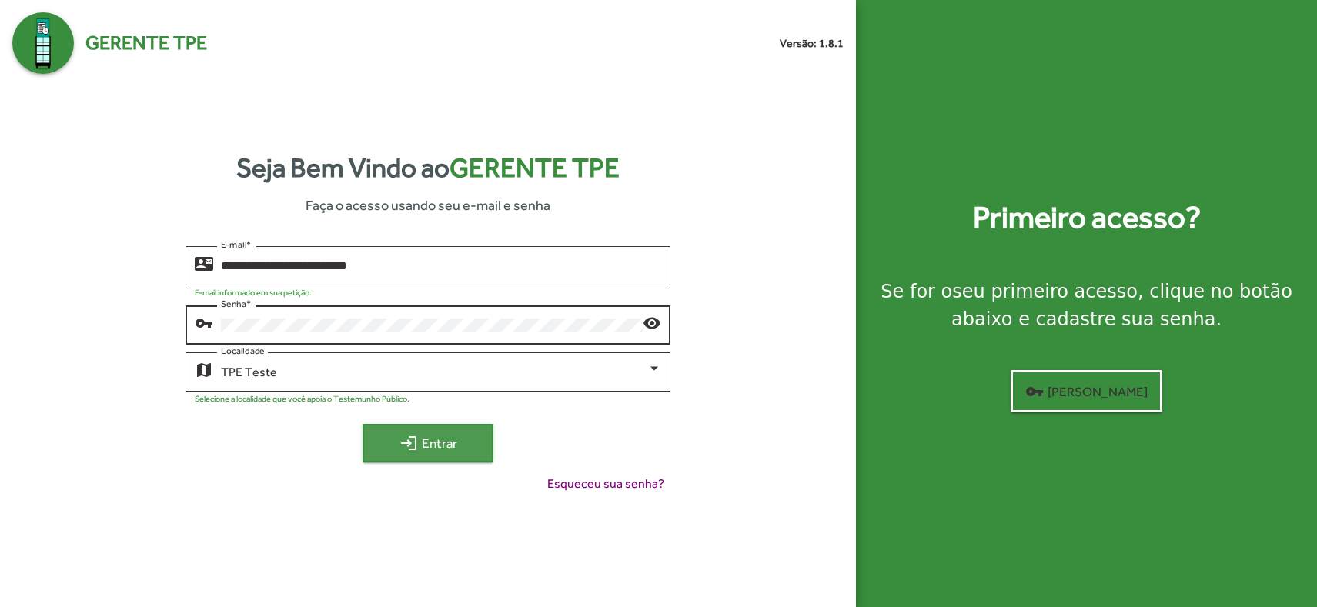
click at [441, 446] on span "login Entrar" at bounding box center [427, 444] width 103 height 28
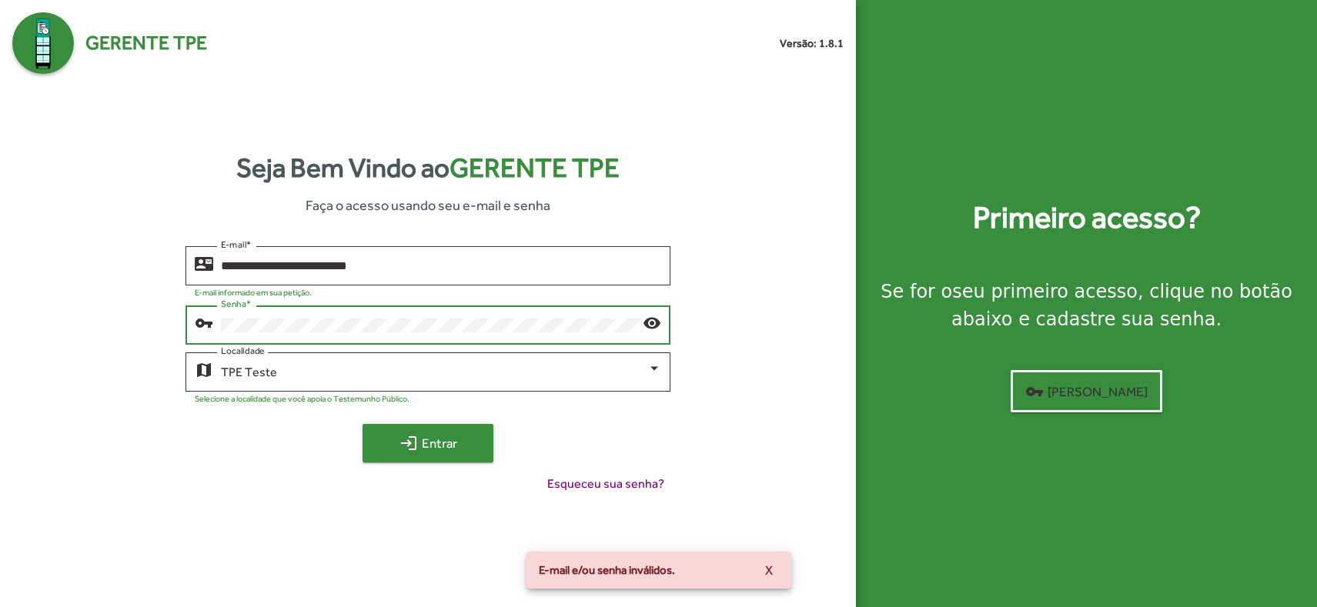
click at [452, 456] on span "login Entrar" at bounding box center [427, 444] width 103 height 28
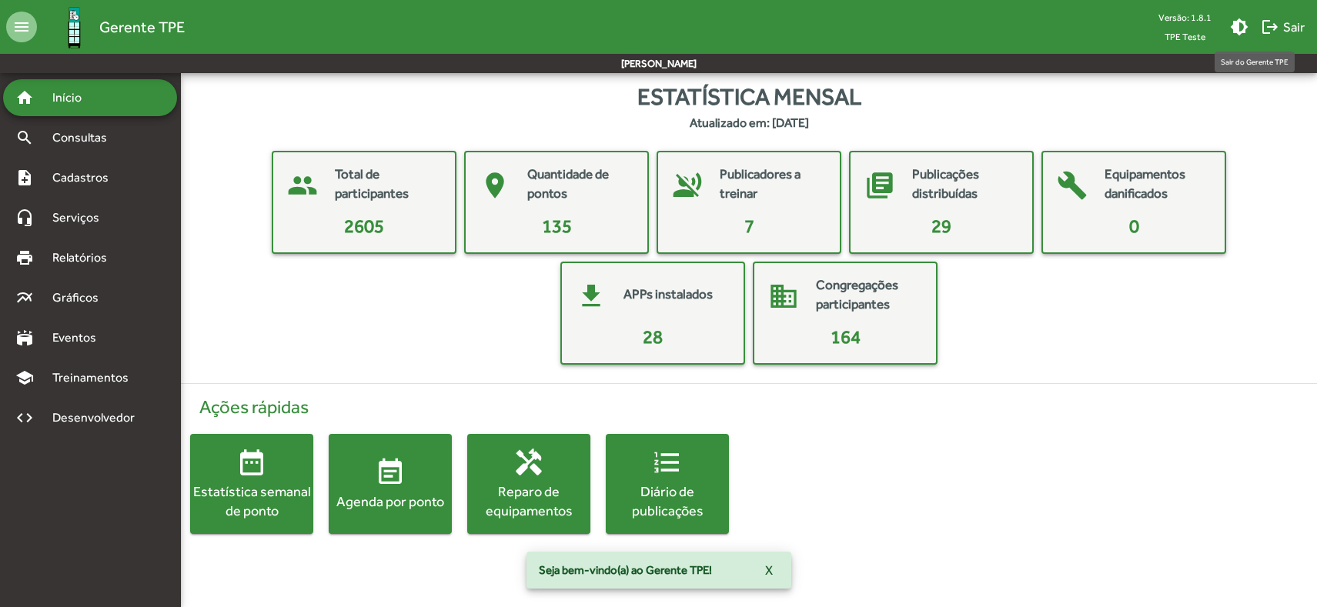
click at [1296, 22] on span "logout Sair" at bounding box center [1283, 27] width 44 height 28
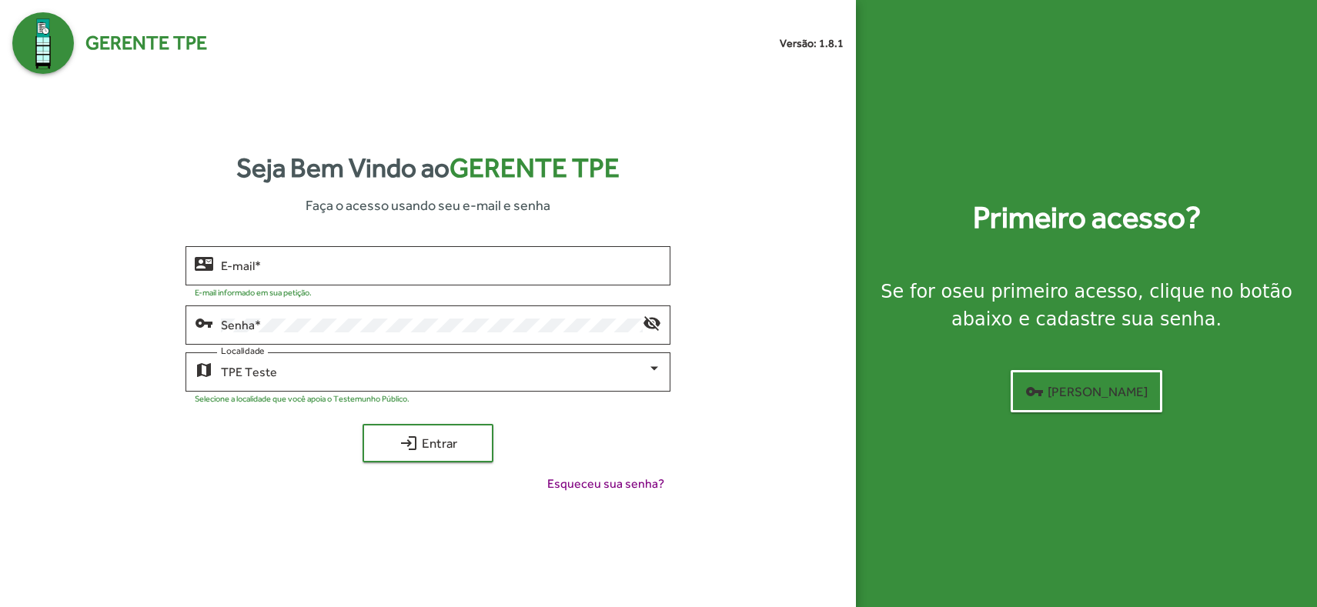
click at [1268, 427] on div "Primeiro acesso? Se for o seu primeiro acesso , clique no botão abaixo e cadast…" at bounding box center [1086, 303] width 461 height 607
